Goal: Book appointment/travel/reservation

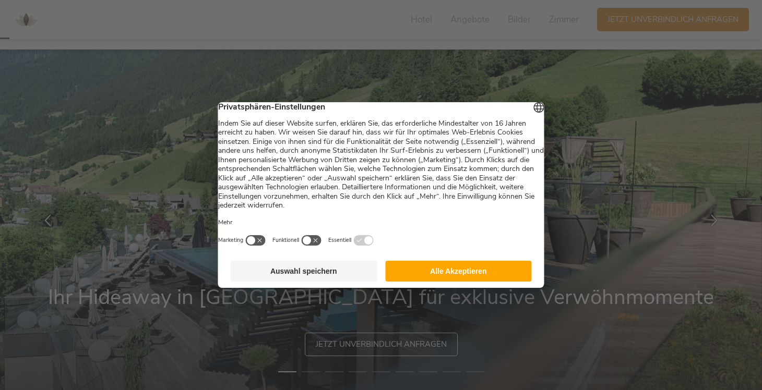
scroll to position [35, 0]
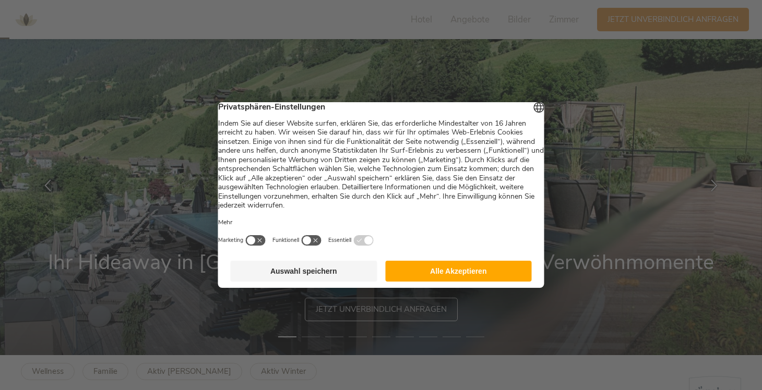
click at [361, 277] on button "Auswahl speichern" at bounding box center [304, 271] width 147 height 21
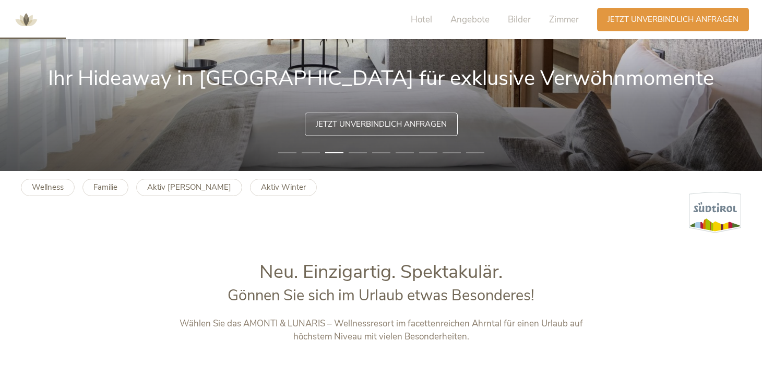
scroll to position [0, 0]
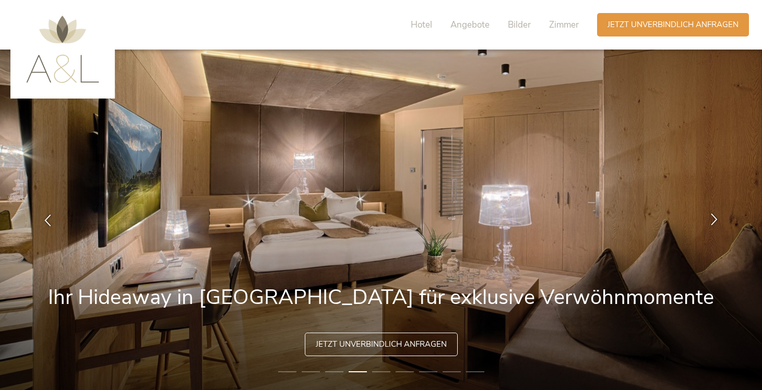
click at [710, 219] on icon at bounding box center [714, 219] width 12 height 12
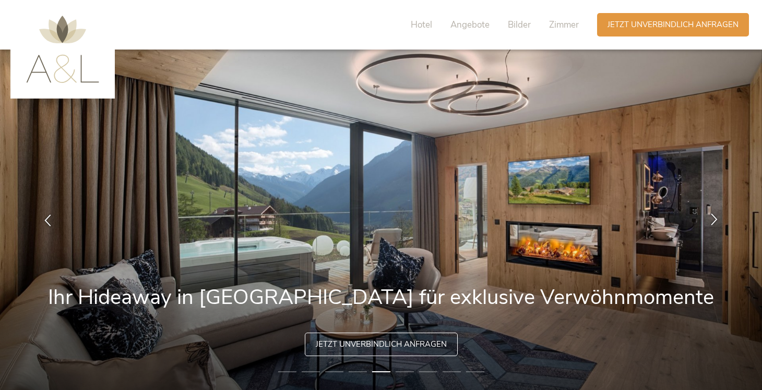
click at [710, 219] on icon at bounding box center [714, 219] width 12 height 12
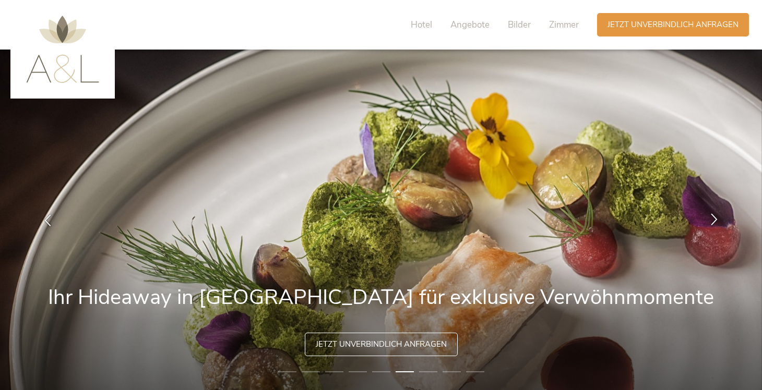
click at [717, 218] on icon at bounding box center [714, 219] width 12 height 12
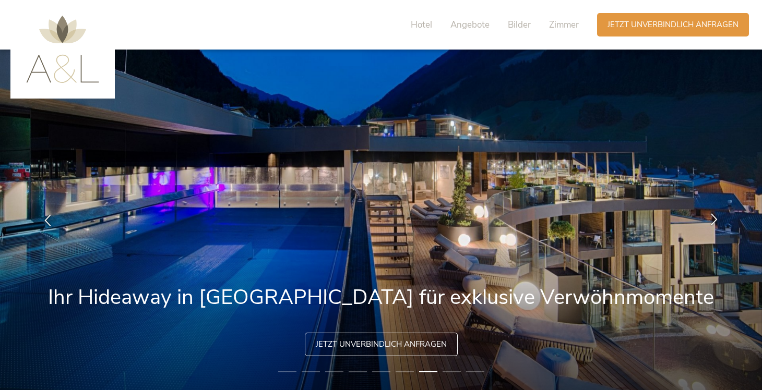
click at [717, 218] on icon at bounding box center [714, 219] width 12 height 12
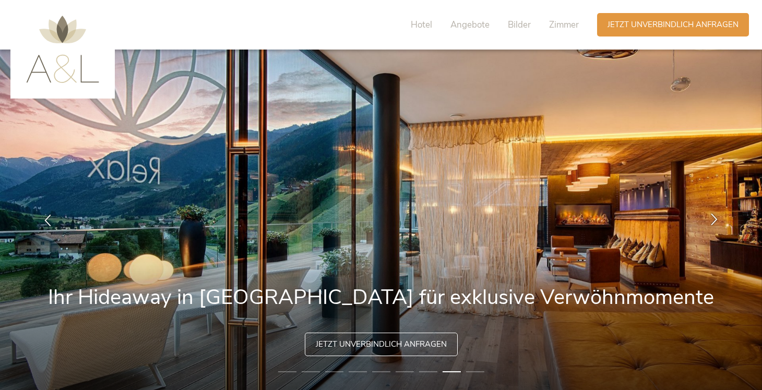
click at [717, 218] on icon at bounding box center [714, 219] width 12 height 12
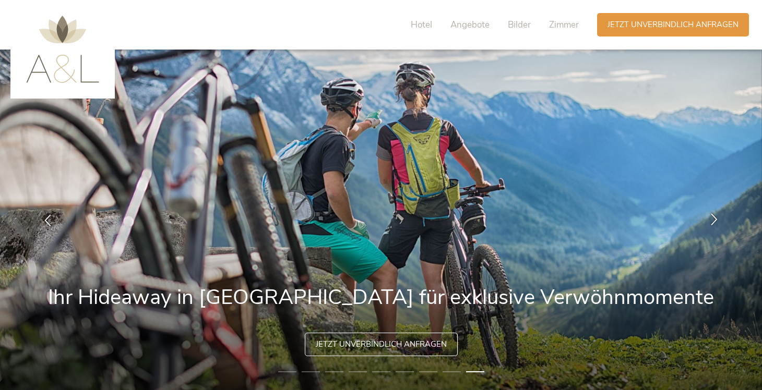
click at [717, 218] on icon at bounding box center [714, 219] width 12 height 12
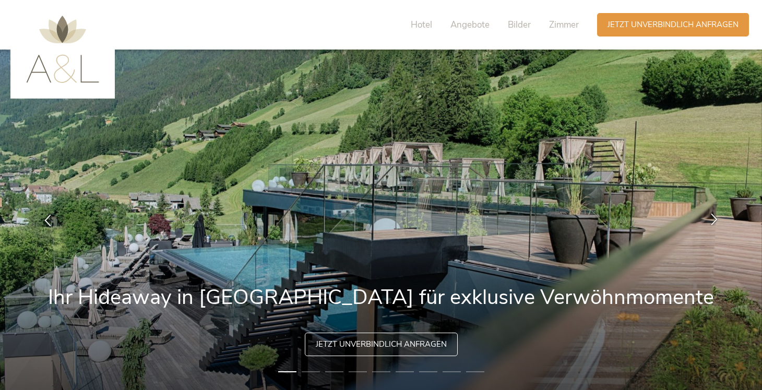
click at [717, 218] on icon at bounding box center [714, 219] width 12 height 12
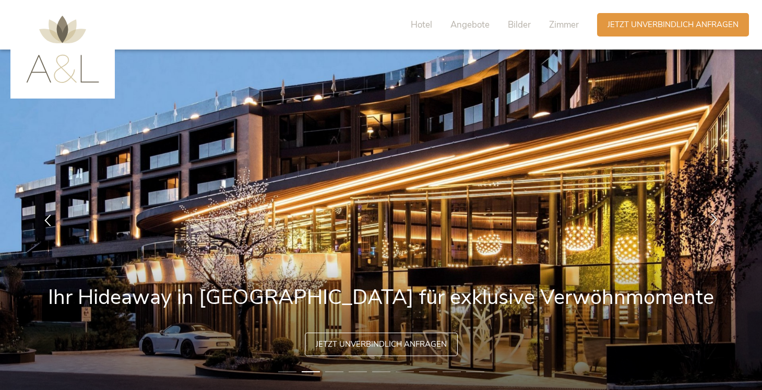
click at [717, 218] on icon at bounding box center [714, 219] width 12 height 12
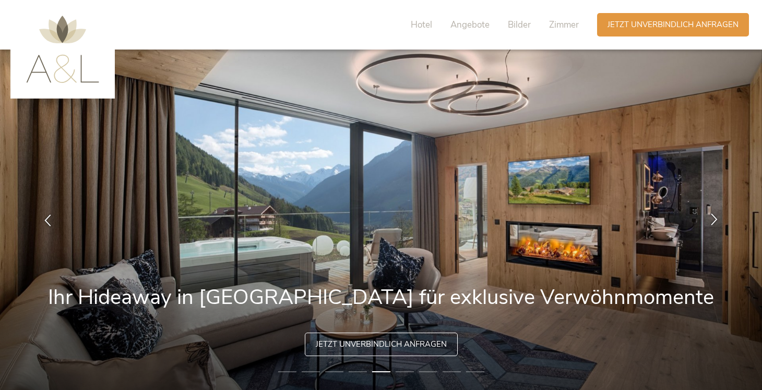
click at [715, 222] on icon at bounding box center [714, 219] width 12 height 12
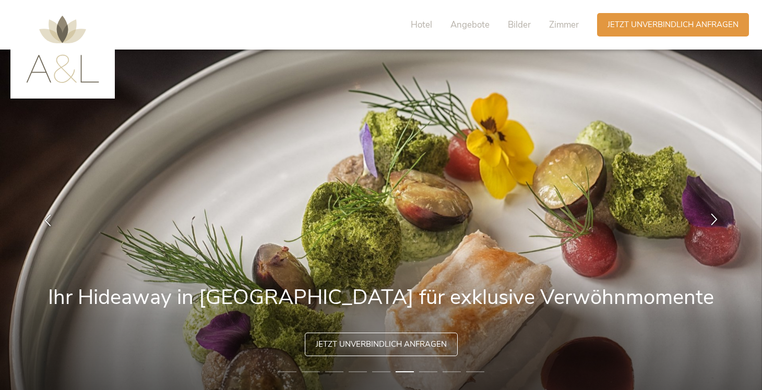
click at [715, 222] on icon at bounding box center [714, 219] width 12 height 12
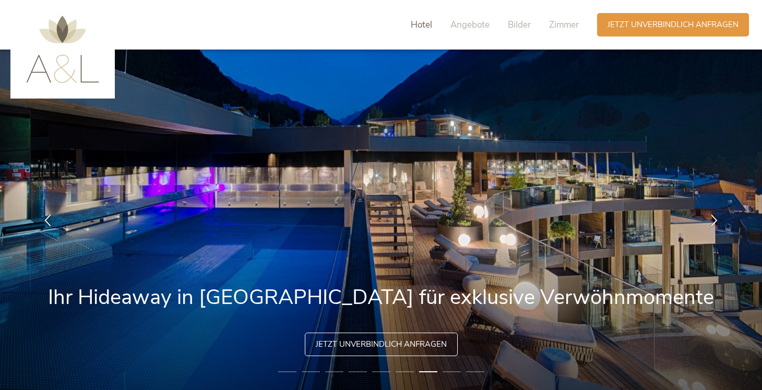
click at [426, 21] on span "Hotel" at bounding box center [421, 25] width 21 height 12
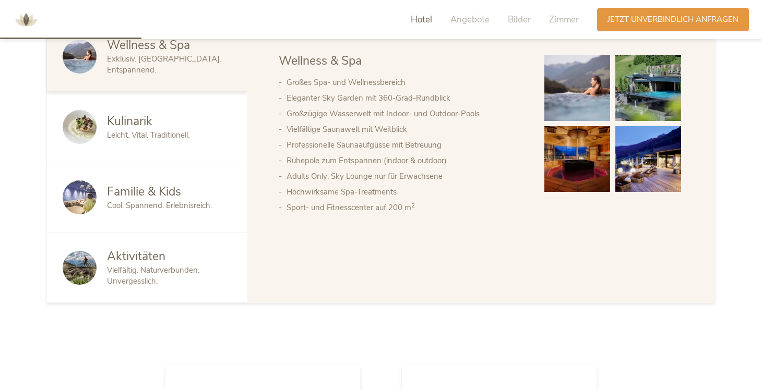
scroll to position [596, 0]
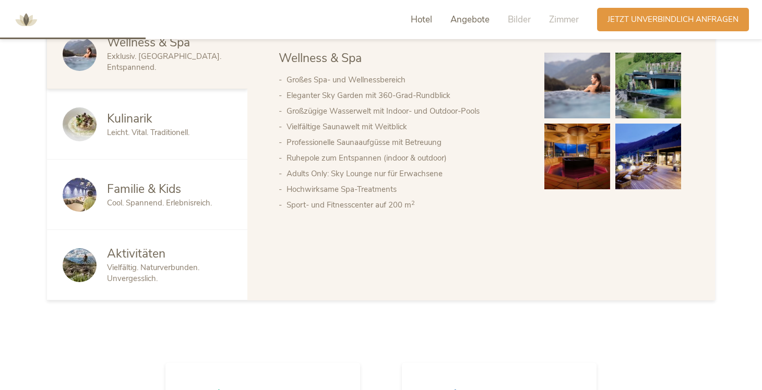
click at [475, 25] on span "Angebote" at bounding box center [469, 20] width 39 height 12
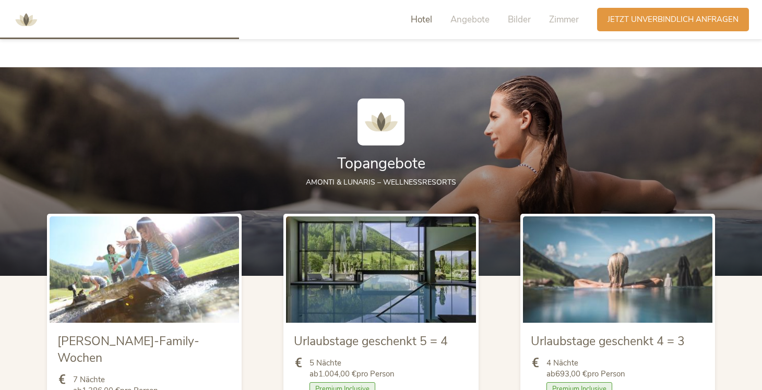
scroll to position [1046, 0]
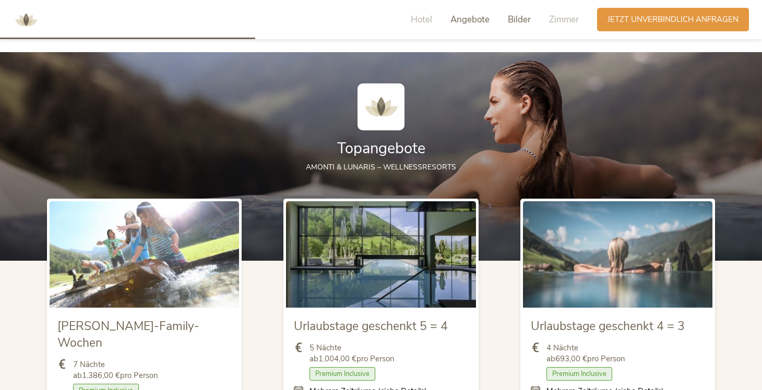
click at [508, 21] on span "Bilder" at bounding box center [519, 20] width 23 height 12
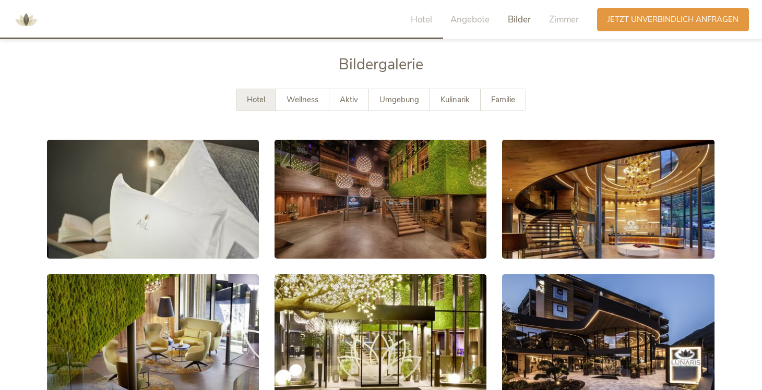
scroll to position [1815, 0]
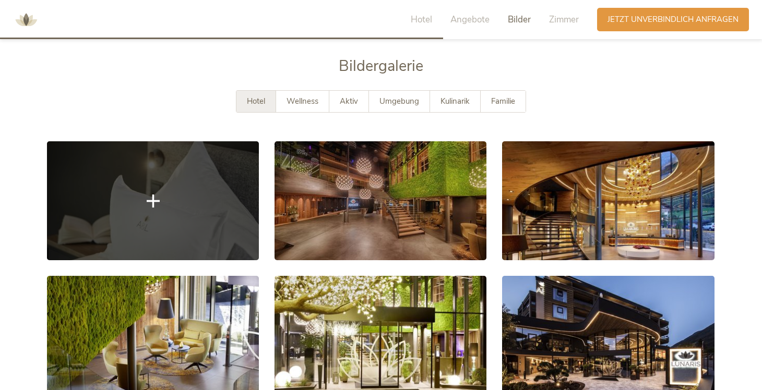
click at [221, 168] on link at bounding box center [153, 200] width 212 height 119
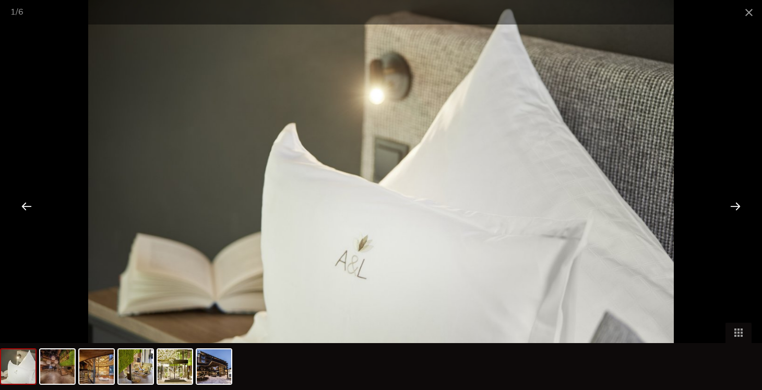
click at [736, 203] on div at bounding box center [735, 206] width 32 height 32
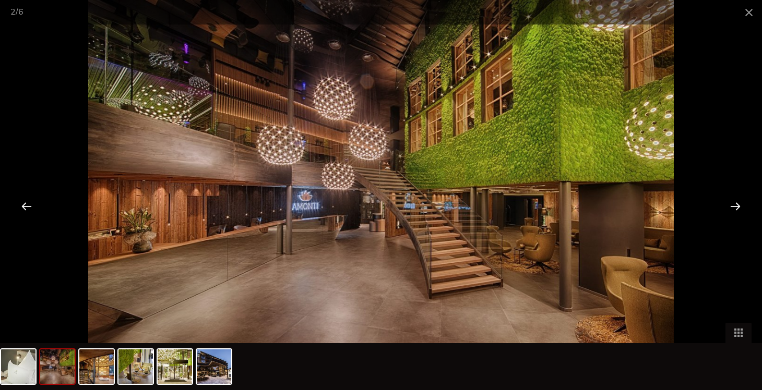
click at [736, 203] on div at bounding box center [735, 206] width 32 height 32
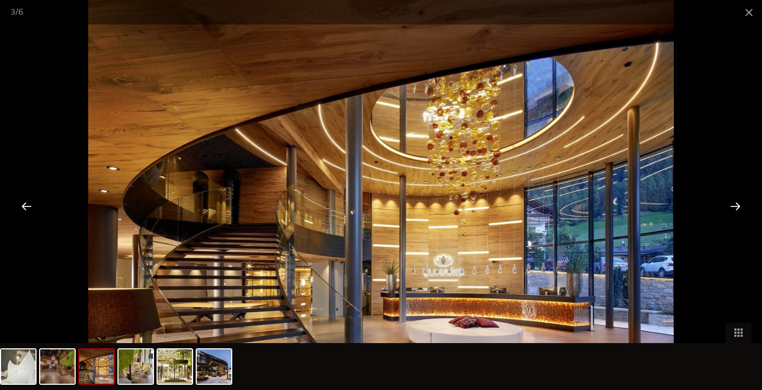
click at [736, 203] on div at bounding box center [735, 206] width 32 height 32
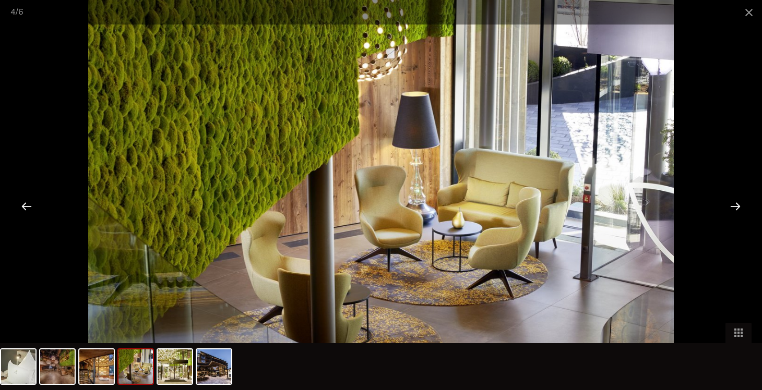
click at [736, 202] on div at bounding box center [735, 206] width 32 height 32
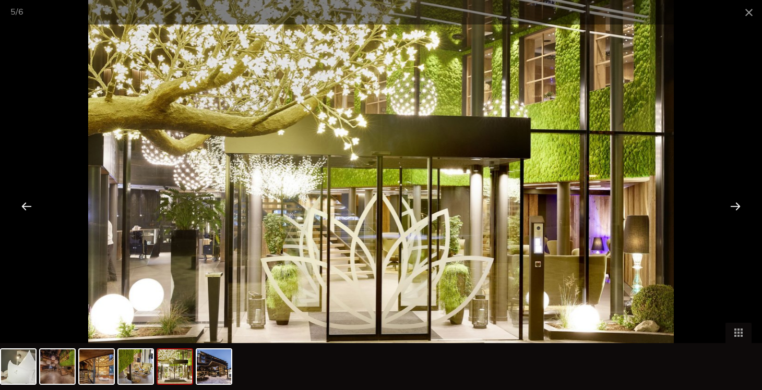
click at [737, 202] on div at bounding box center [735, 206] width 32 height 32
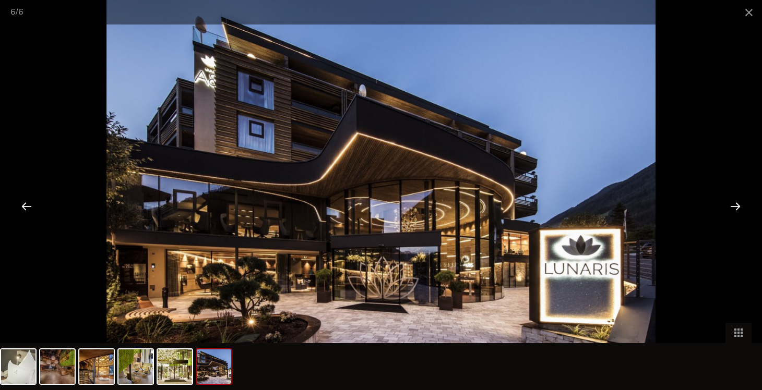
click at [737, 202] on div at bounding box center [735, 206] width 32 height 32
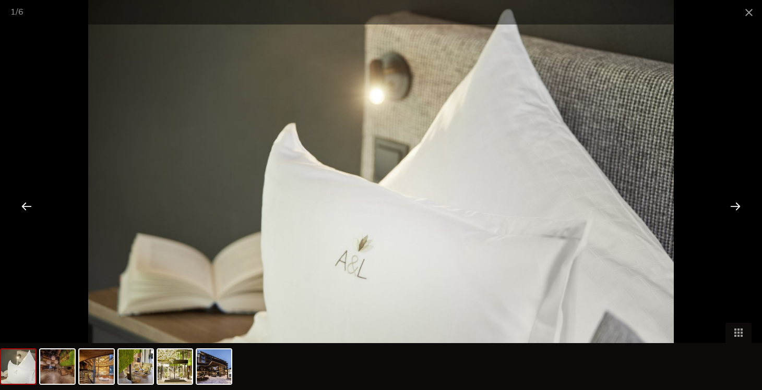
click at [737, 202] on div at bounding box center [735, 206] width 32 height 32
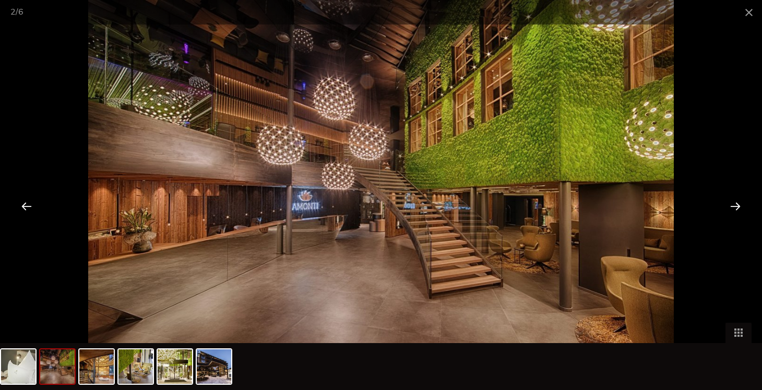
click at [737, 202] on div at bounding box center [735, 206] width 32 height 32
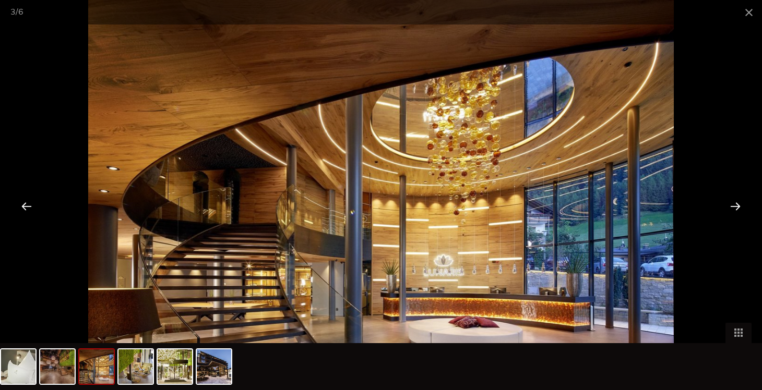
click at [737, 202] on div at bounding box center [735, 206] width 32 height 32
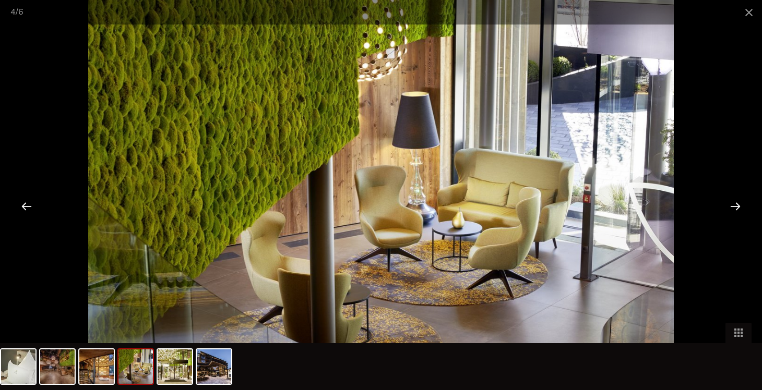
click at [737, 202] on div at bounding box center [735, 206] width 32 height 32
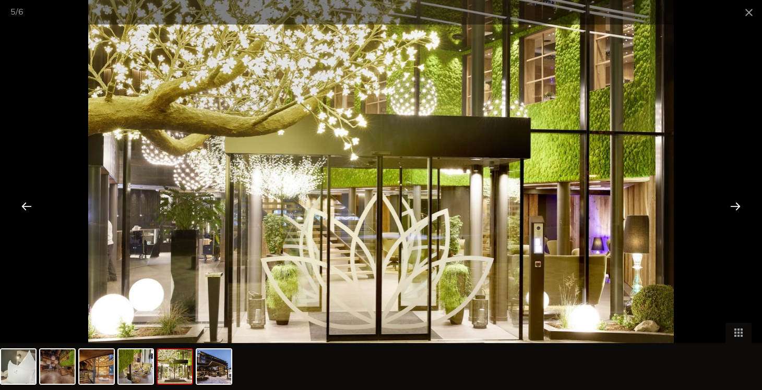
click at [737, 202] on div at bounding box center [735, 206] width 32 height 32
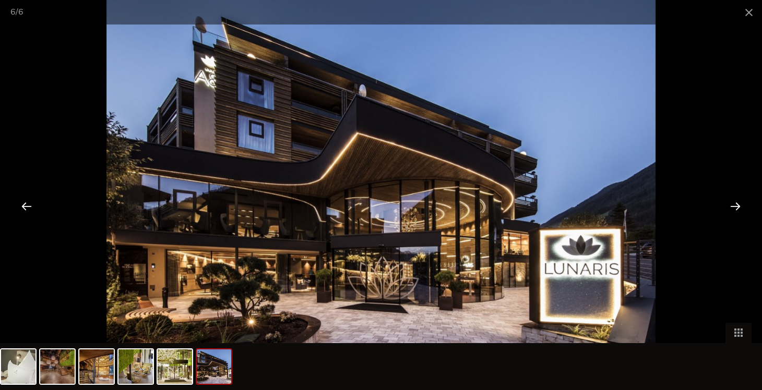
click at [737, 202] on div at bounding box center [735, 206] width 32 height 32
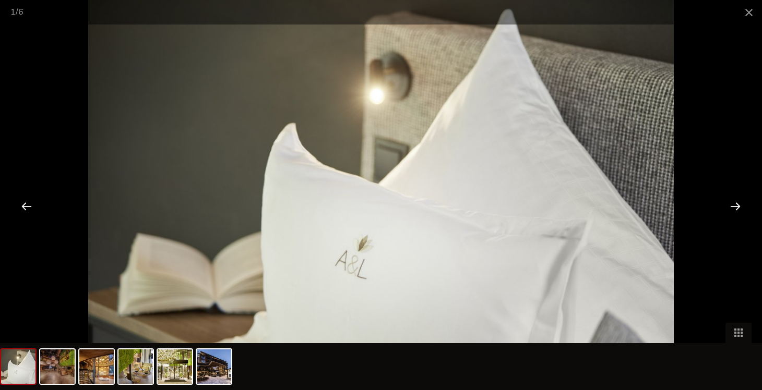
click at [737, 202] on div at bounding box center [735, 206] width 32 height 32
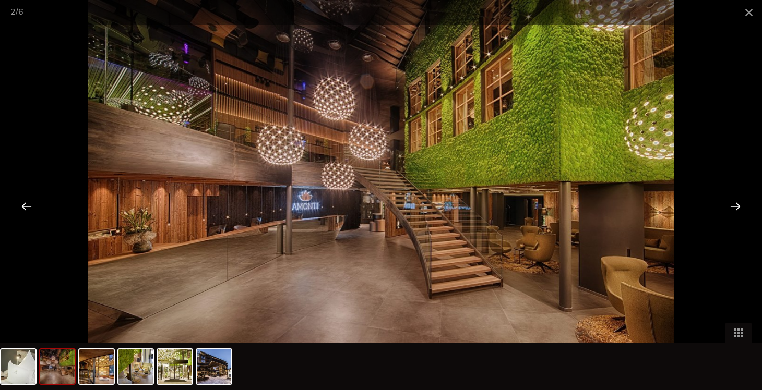
click at [737, 202] on div at bounding box center [735, 206] width 32 height 32
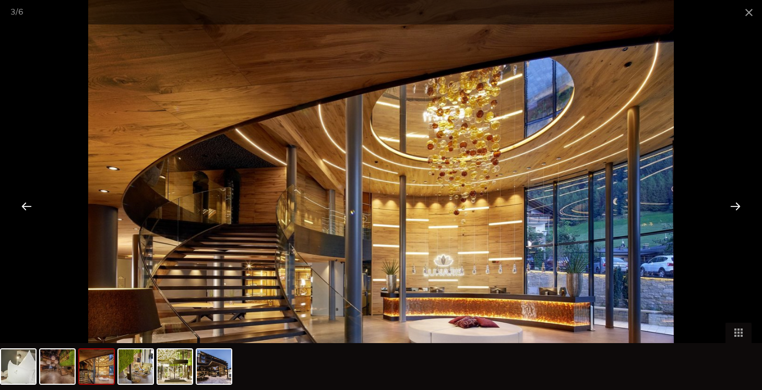
click at [737, 202] on div at bounding box center [735, 206] width 32 height 32
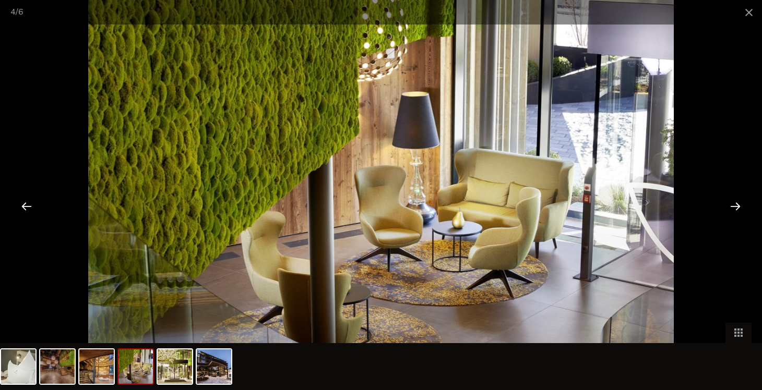
click at [737, 202] on div at bounding box center [735, 206] width 32 height 32
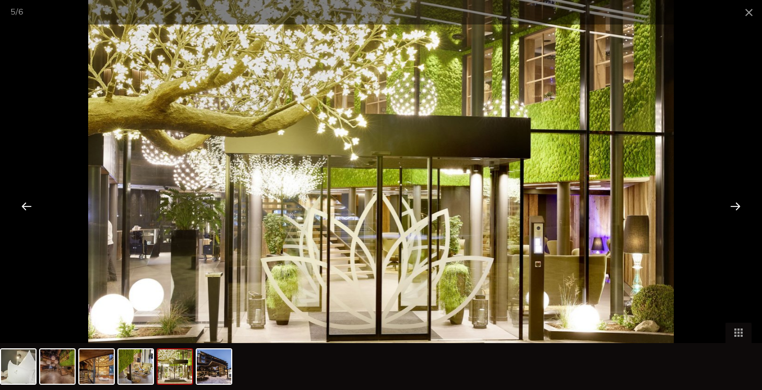
click at [737, 202] on div at bounding box center [735, 206] width 32 height 32
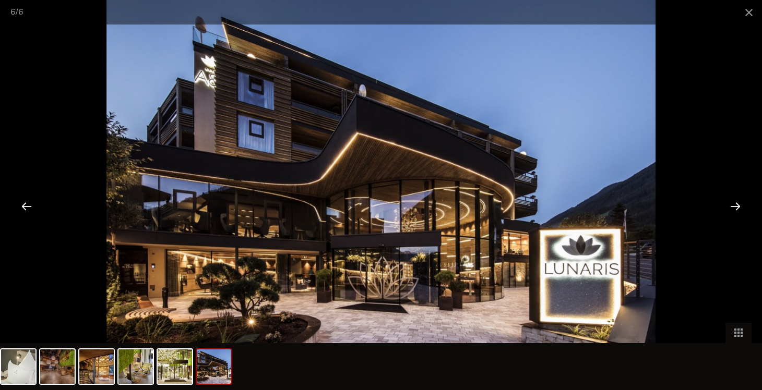
click at [737, 202] on div at bounding box center [735, 206] width 32 height 32
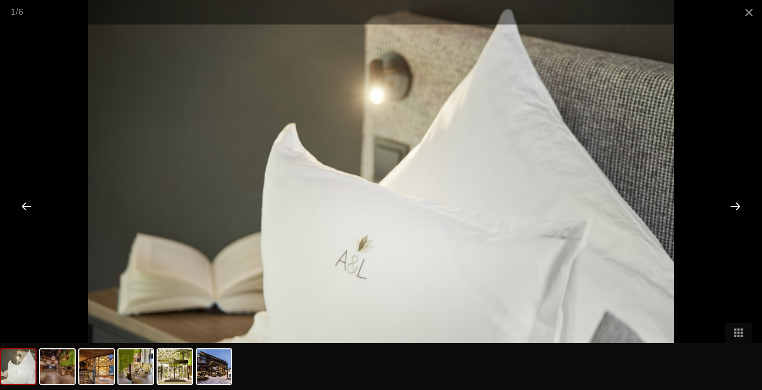
click at [737, 202] on div at bounding box center [735, 206] width 32 height 32
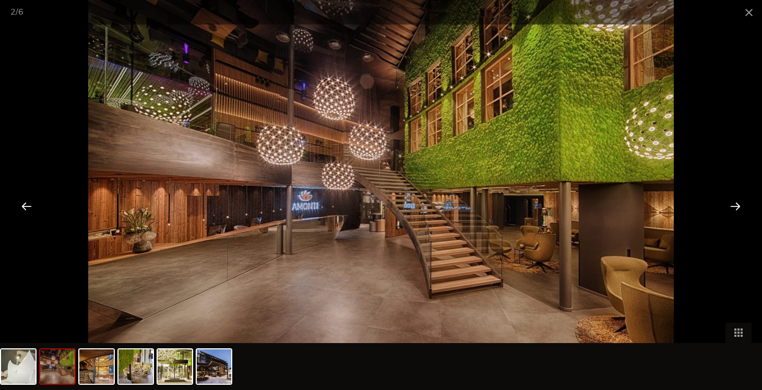
click at [731, 197] on div at bounding box center [735, 206] width 32 height 32
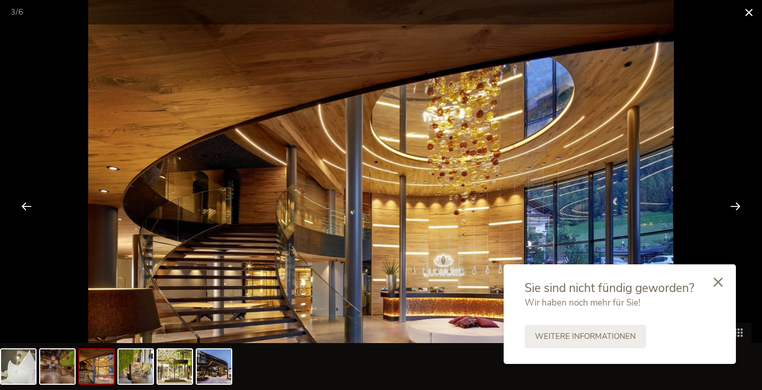
click at [751, 6] on span at bounding box center [749, 12] width 26 height 25
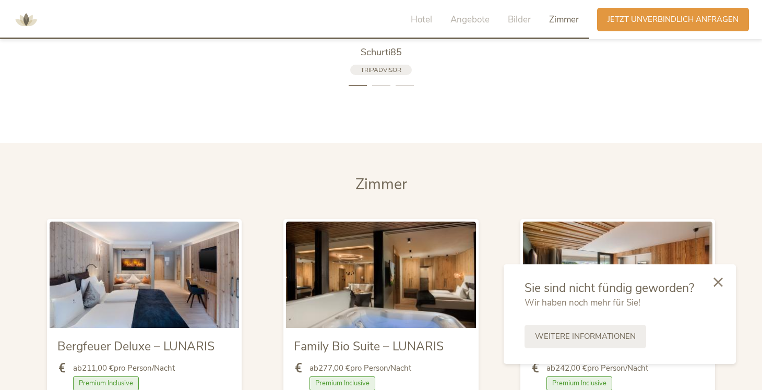
scroll to position [2444, 0]
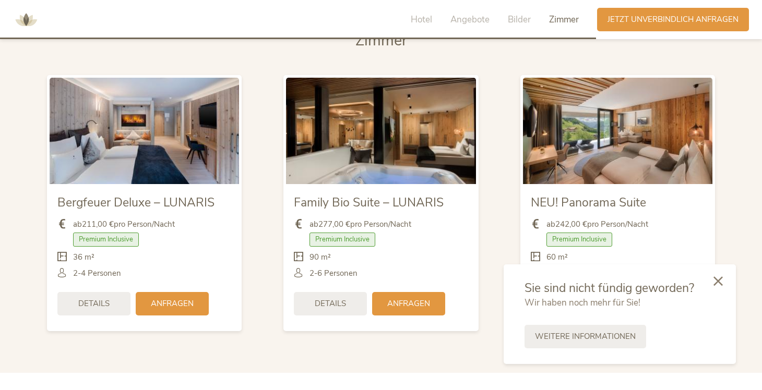
click at [717, 281] on icon at bounding box center [717, 281] width 9 height 9
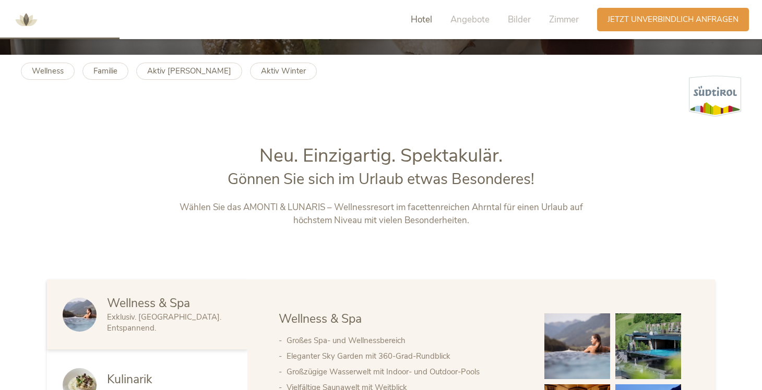
scroll to position [0, 0]
